Goal: Task Accomplishment & Management: Use online tool/utility

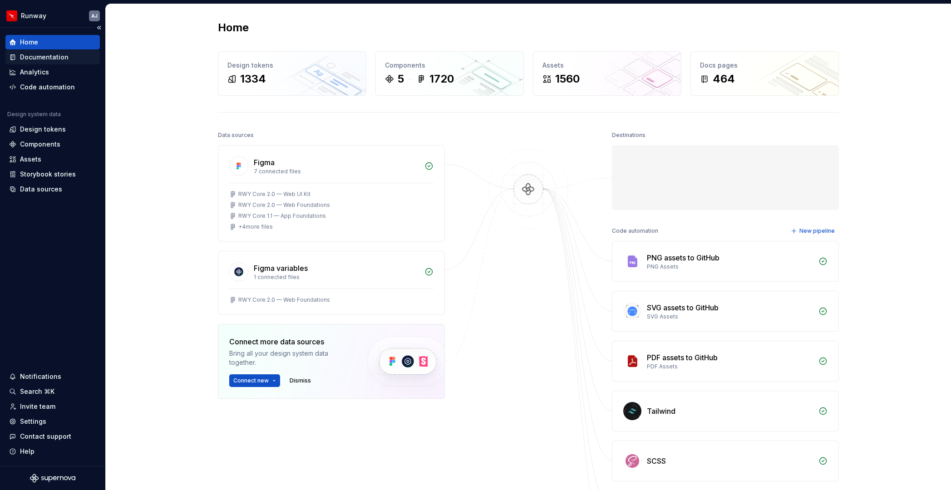
click at [55, 57] on div "Documentation" at bounding box center [44, 57] width 49 height 9
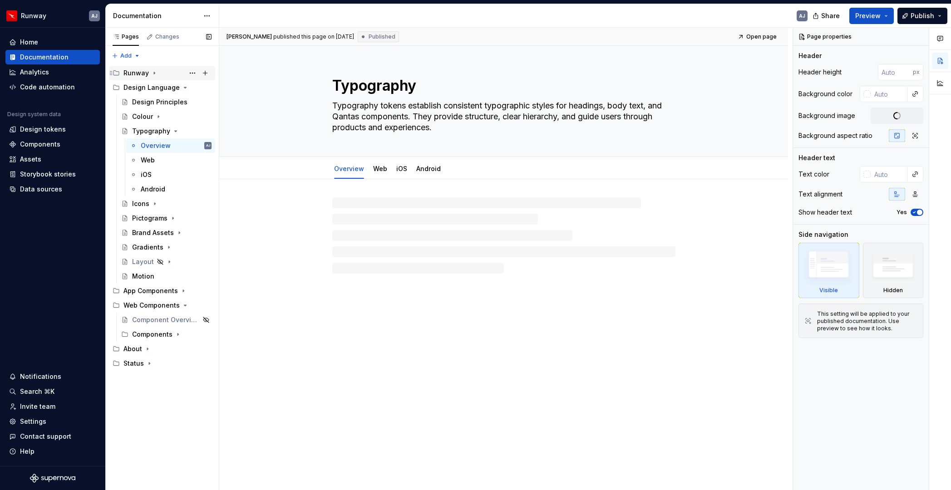
click at [138, 72] on div "Runway" at bounding box center [135, 73] width 25 height 9
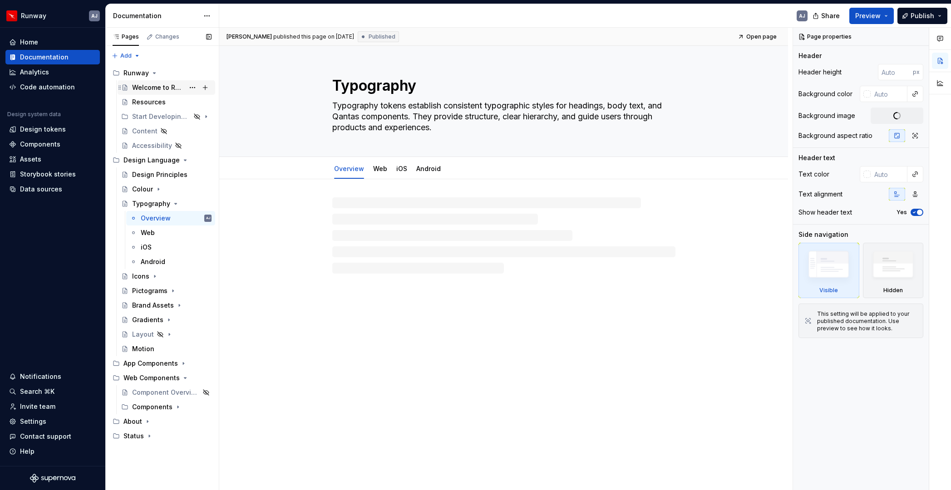
click at [153, 87] on div "Welcome to Runway" at bounding box center [158, 87] width 52 height 9
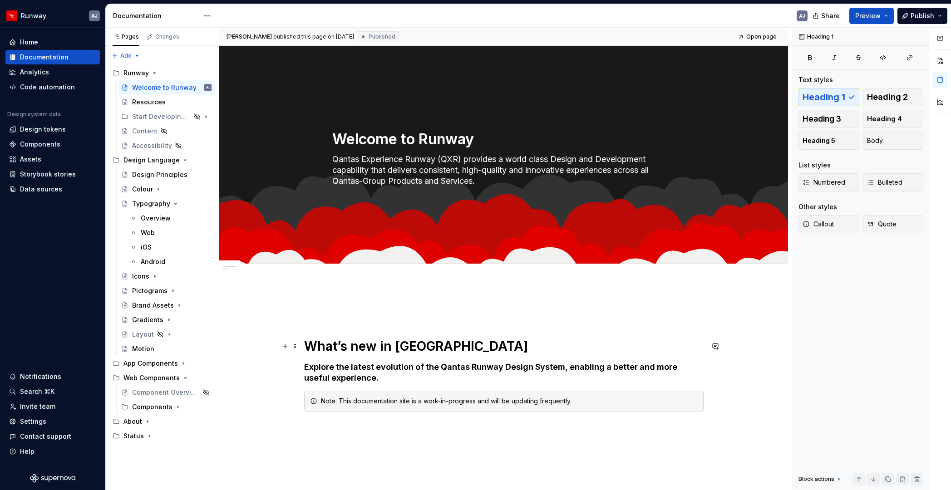
click at [378, 345] on h1 "What’s new in [GEOGRAPHIC_DATA]" at bounding box center [503, 346] width 399 height 16
click at [360, 325] on button "Heading 1" at bounding box center [346, 326] width 42 height 13
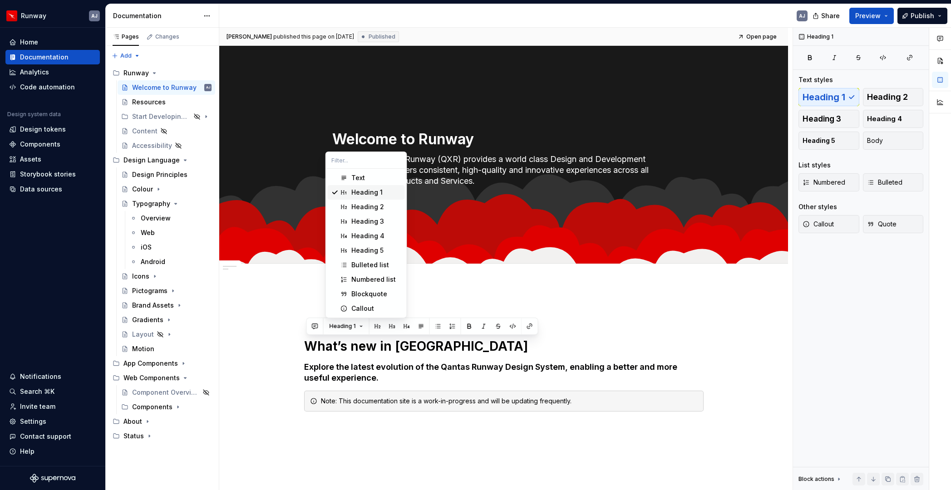
click at [358, 194] on div "Heading 1" at bounding box center [366, 192] width 31 height 9
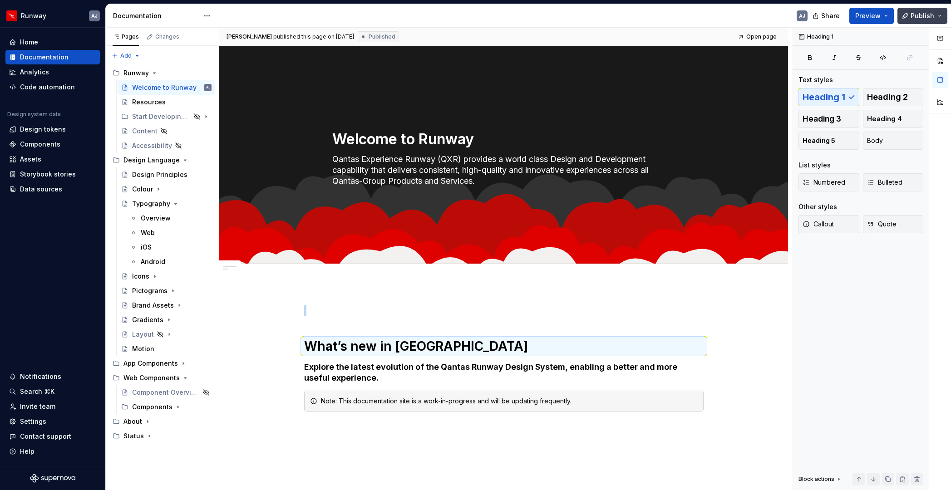
click at [919, 15] on span "Publish" at bounding box center [923, 15] width 24 height 9
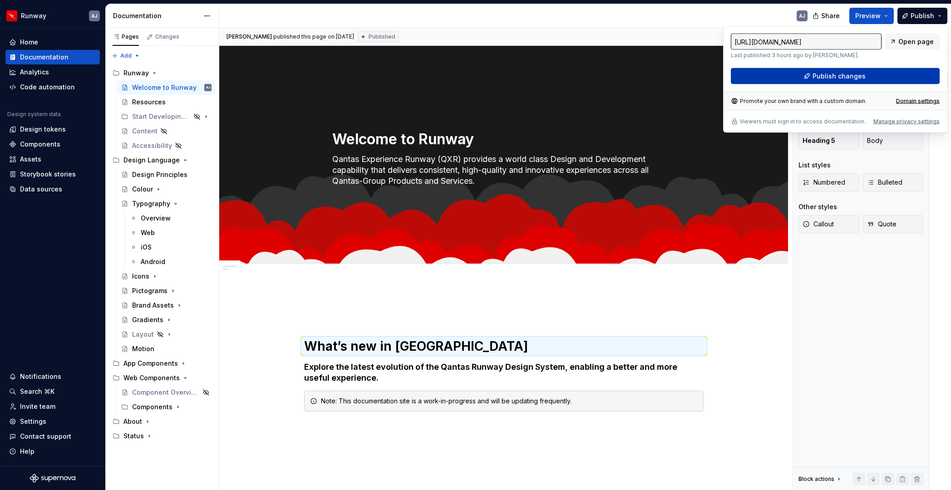
click at [857, 74] on span "Publish changes" at bounding box center [839, 76] width 53 height 9
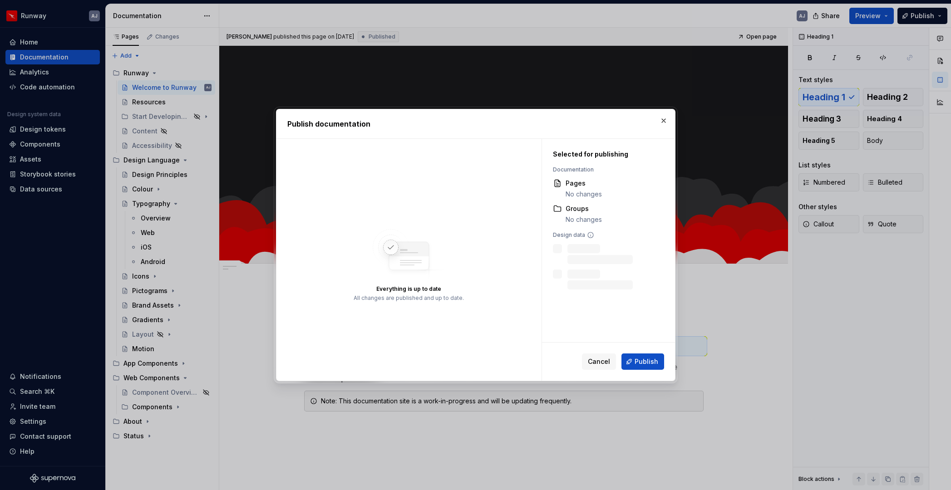
click at [604, 360] on span "Cancel" at bounding box center [599, 361] width 22 height 9
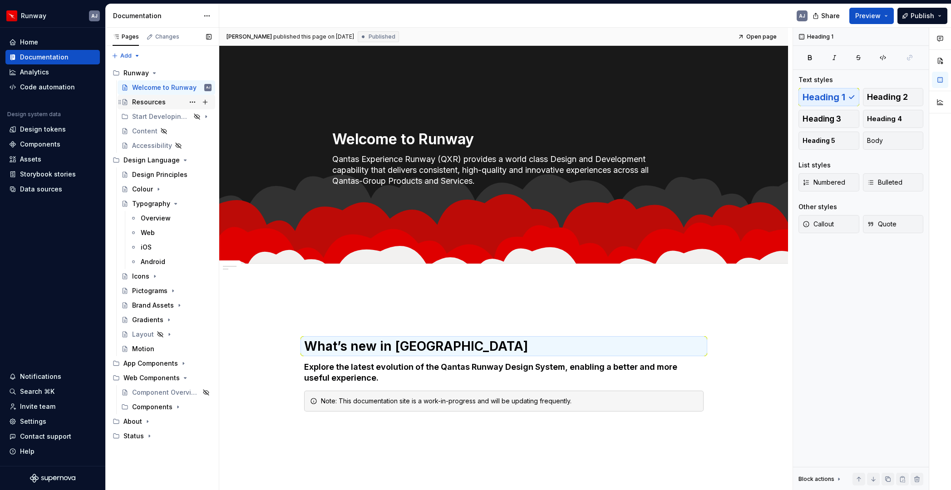
click at [147, 105] on div "Resources" at bounding box center [149, 102] width 34 height 9
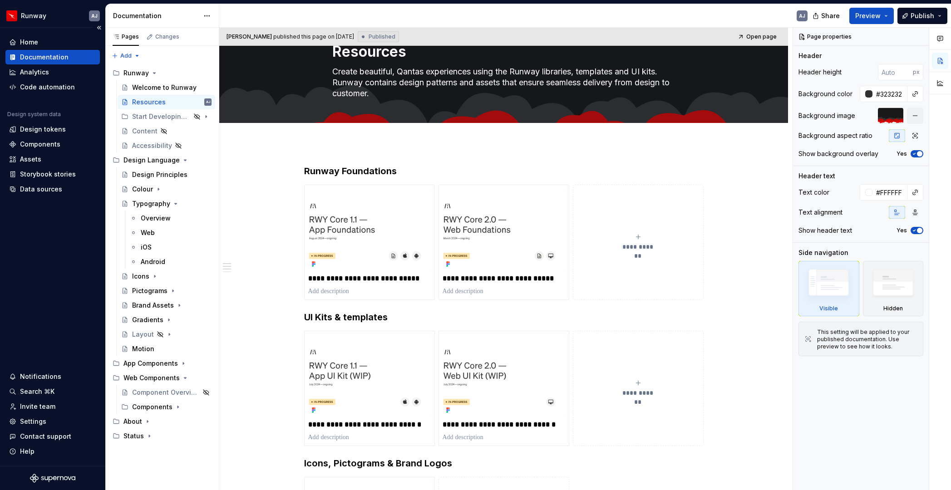
scroll to position [35, 0]
type textarea "*"
click at [45, 43] on div "Home" at bounding box center [52, 42] width 87 height 9
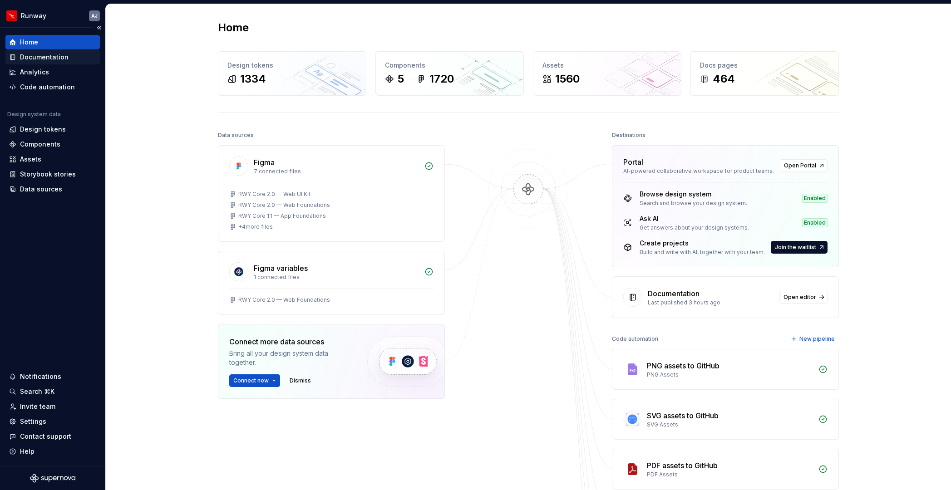
click at [51, 56] on div "Documentation" at bounding box center [44, 57] width 49 height 9
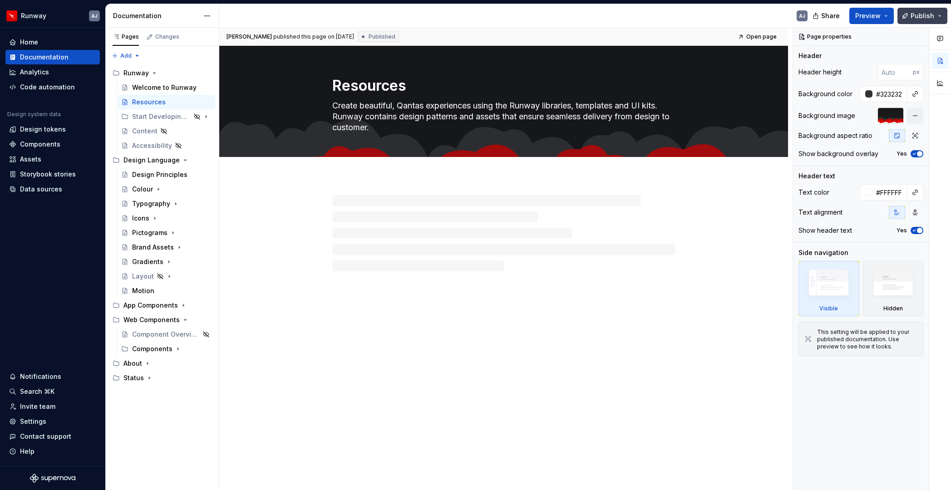
click at [934, 16] on button "Publish" at bounding box center [922, 16] width 50 height 16
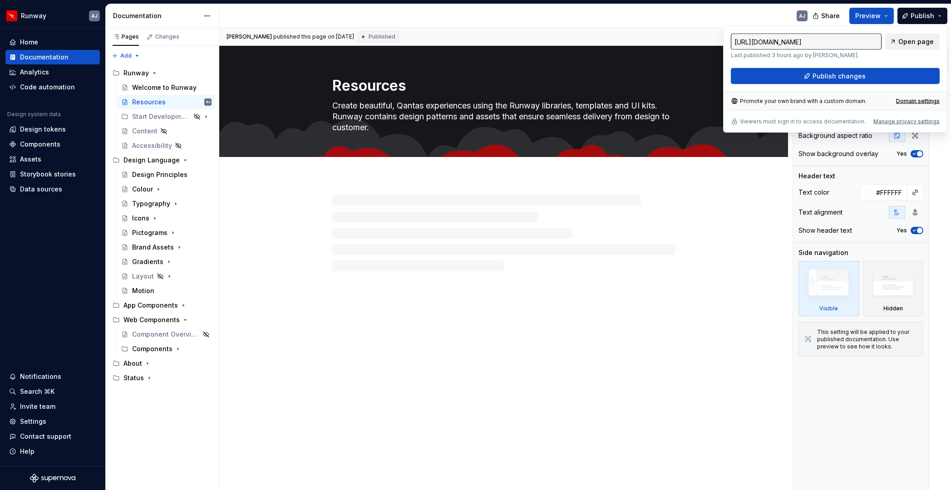
click at [911, 42] on span "Open page" at bounding box center [915, 41] width 35 height 9
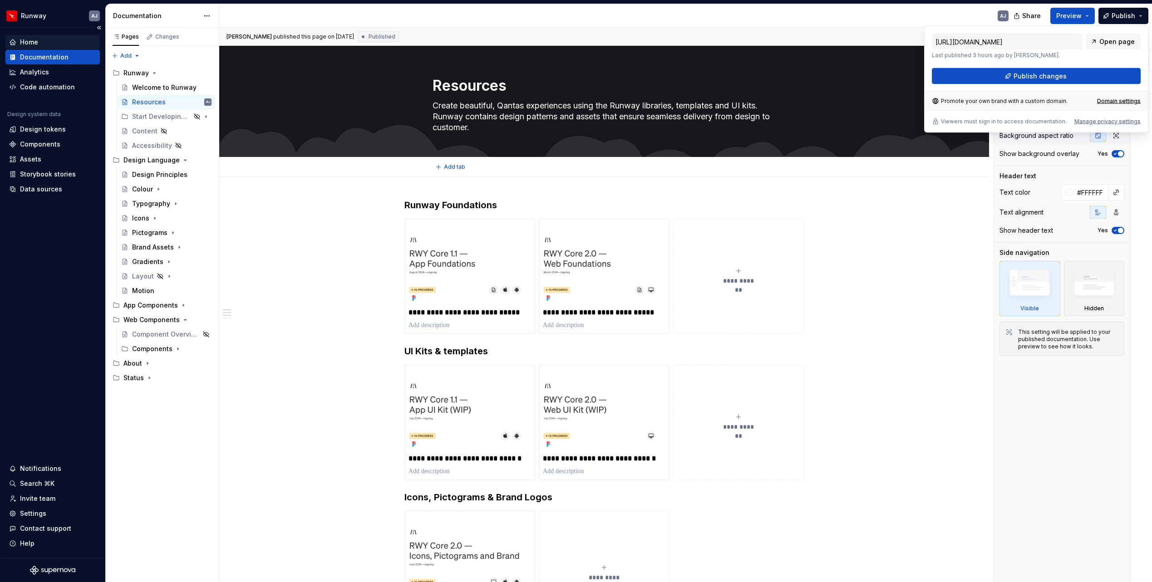
type textarea "*"
click at [28, 42] on div "Home" at bounding box center [29, 42] width 18 height 9
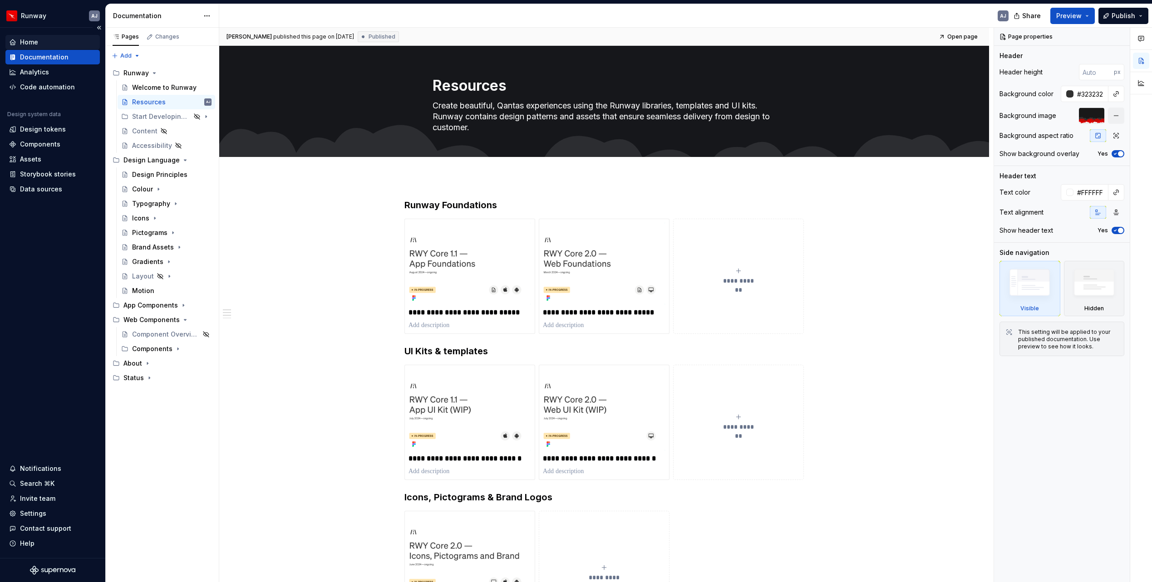
click at [33, 41] on div "Home" at bounding box center [29, 42] width 18 height 9
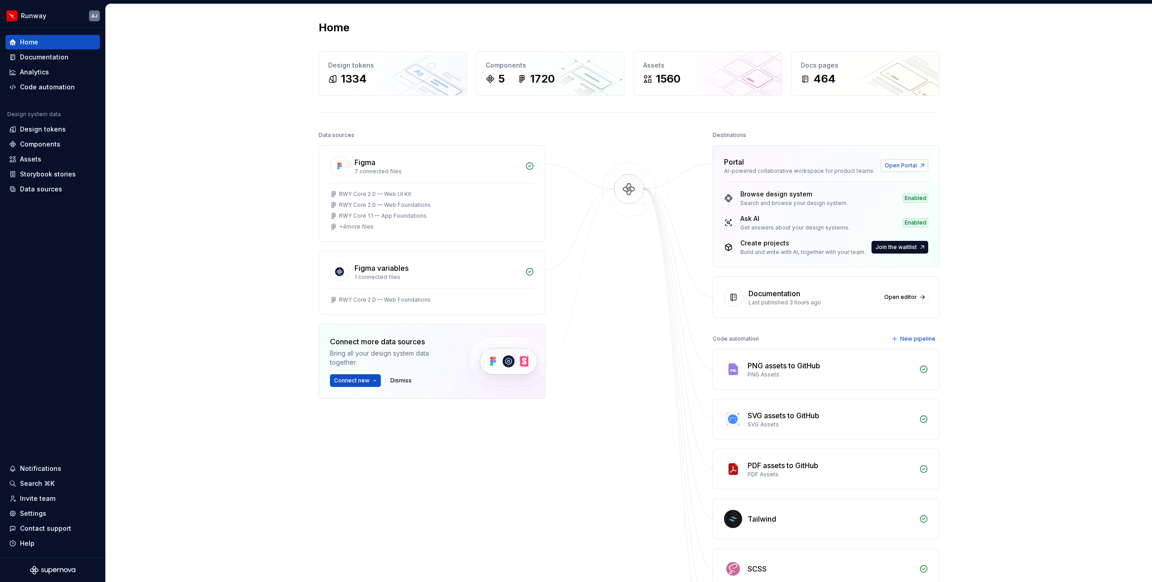
click at [903, 164] on span "Open Portal" at bounding box center [901, 165] width 32 height 7
